Goal: Find specific page/section: Find specific page/section

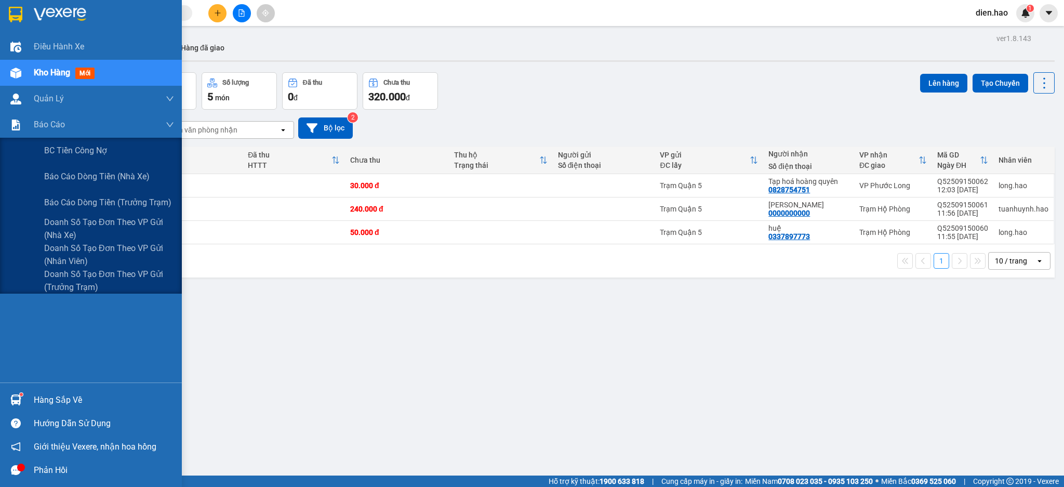
drag, startPoint x: 108, startPoint y: 199, endPoint x: 388, endPoint y: 155, distance: 283.9
click at [120, 203] on span "Báo cáo dòng tiền (trưởng trạm)" at bounding box center [107, 202] width 127 height 13
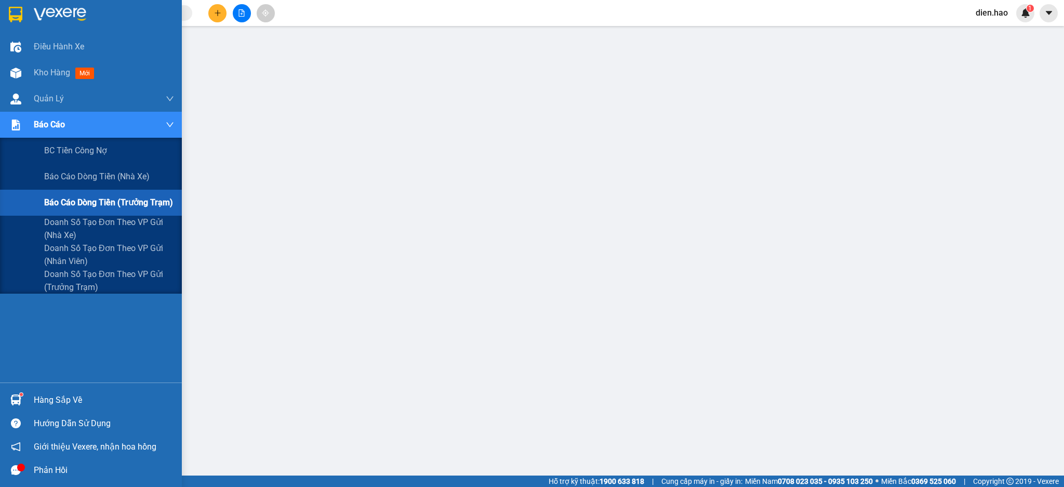
drag, startPoint x: 101, startPoint y: 169, endPoint x: 440, endPoint y: 162, distance: 339.2
click at [102, 168] on div "Báo cáo dòng tiền (nhà xe)" at bounding box center [109, 177] width 130 height 26
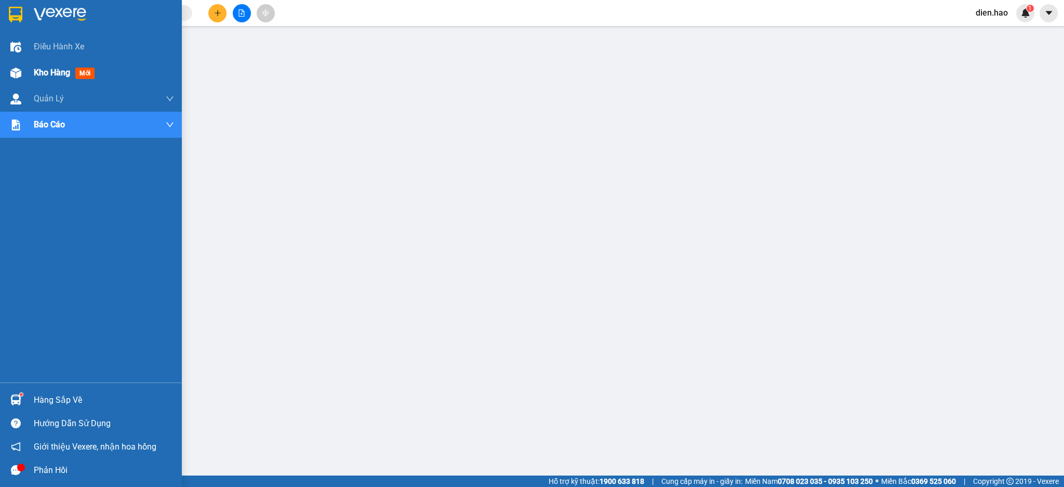
click at [61, 71] on span "Kho hàng" at bounding box center [52, 73] width 36 height 10
